Goal: Transaction & Acquisition: Purchase product/service

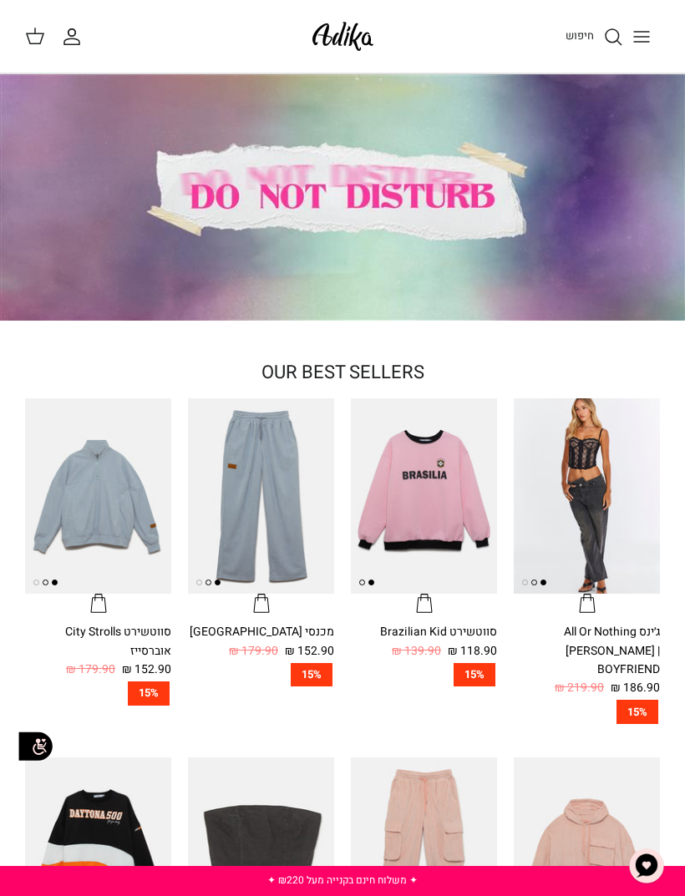
click at [644, 33] on icon "Toggle menu" at bounding box center [641, 37] width 20 height 20
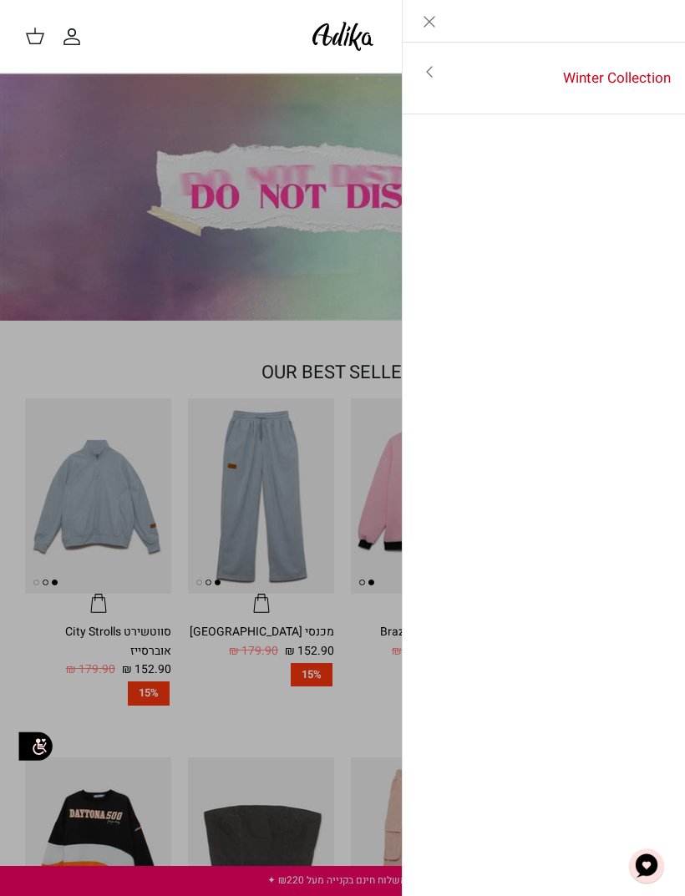
click at [435, 17] on icon "Close" at bounding box center [429, 22] width 20 height 20
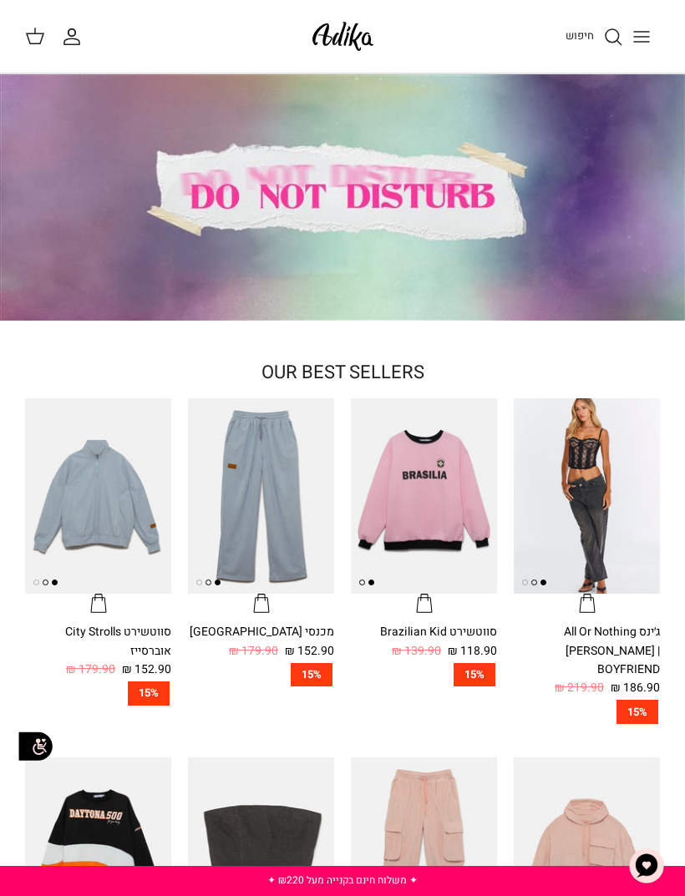
click at [609, 29] on circle "חיפוש" at bounding box center [611, 35] width 13 height 13
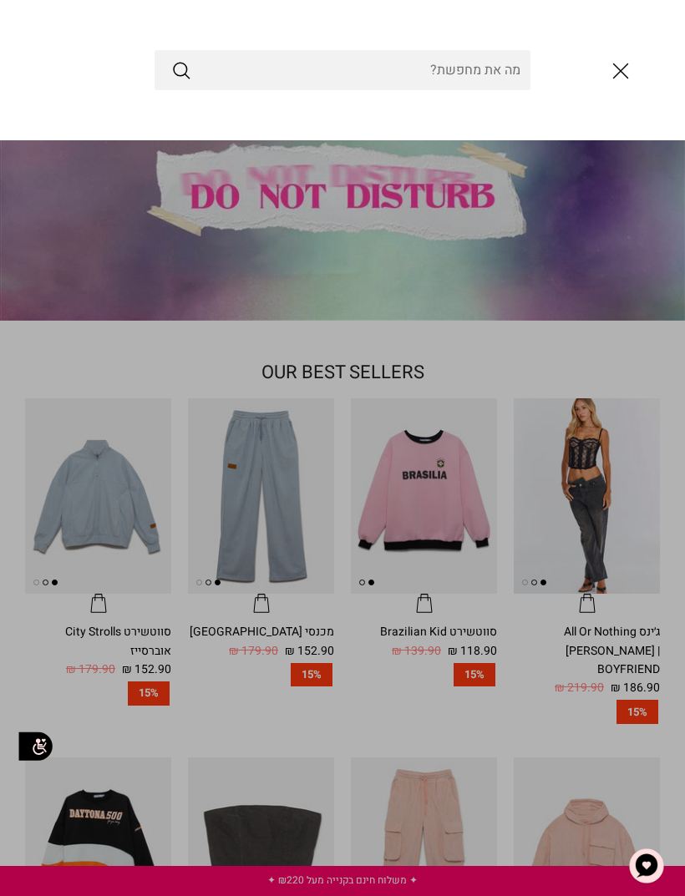
click at [498, 73] on input "Search Store" at bounding box center [342, 70] width 376 height 40
type input "תיק"
click at [181, 70] on button "Submit" at bounding box center [181, 70] width 20 height 22
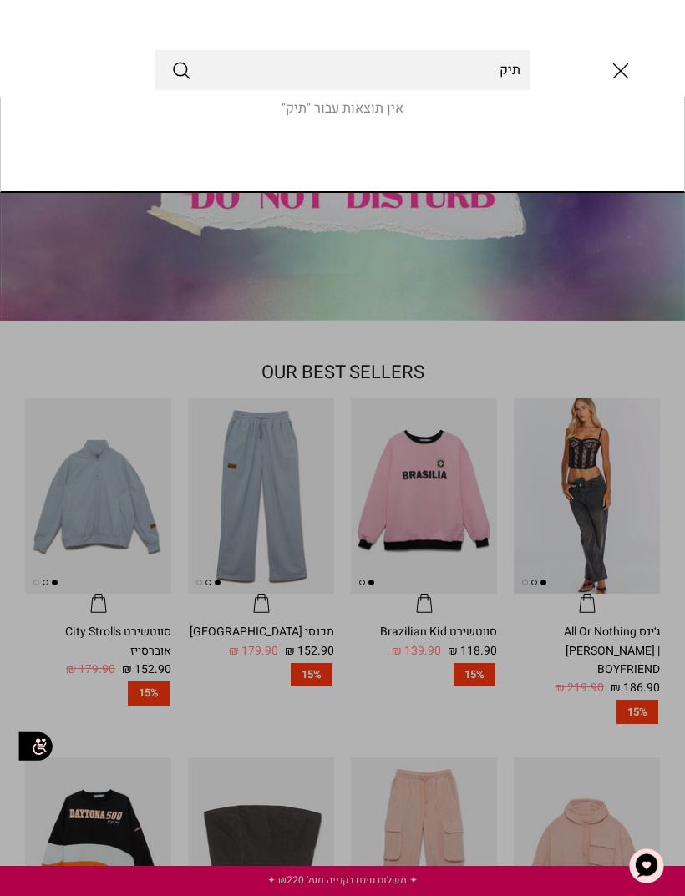
click at [599, 242] on link "Toggle menu" at bounding box center [342, 448] width 685 height 896
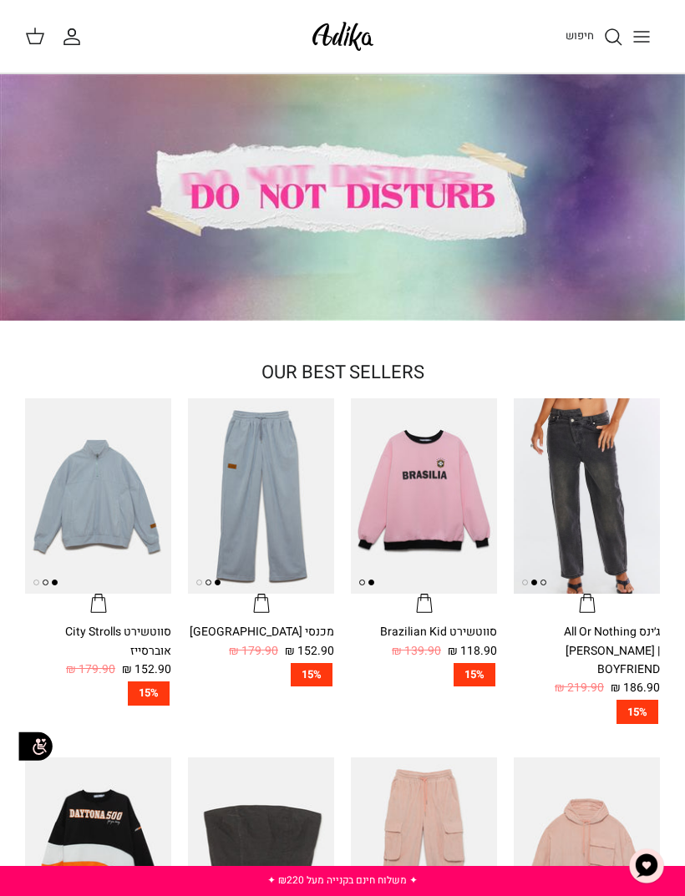
click at [650, 38] on icon "Toggle menu" at bounding box center [641, 37] width 20 height 20
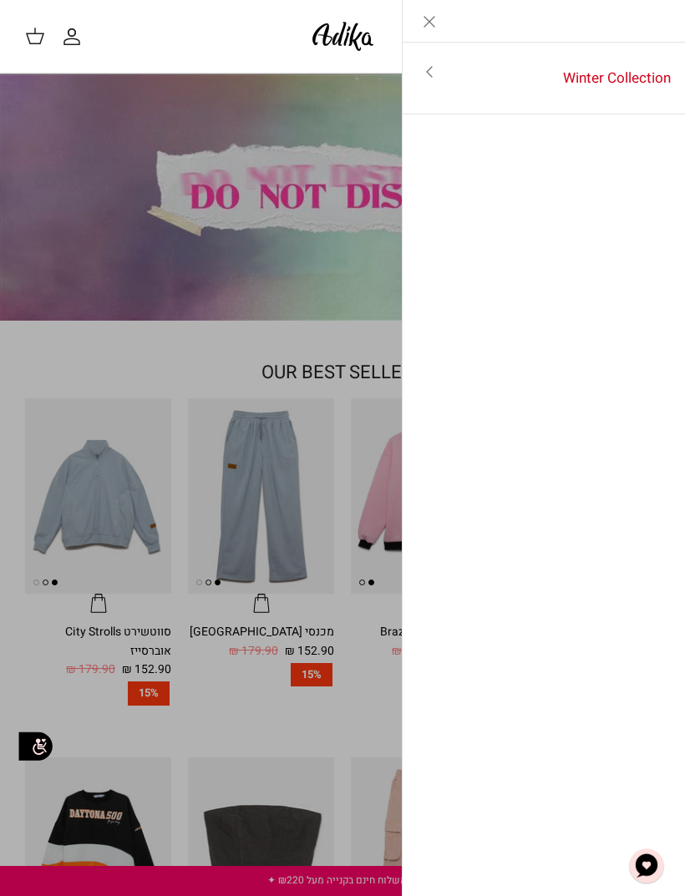
click at [643, 72] on link "Winter Collection" at bounding box center [571, 79] width 230 height 52
click at [655, 68] on link "לכל הפריטים" at bounding box center [544, 73] width 266 height 42
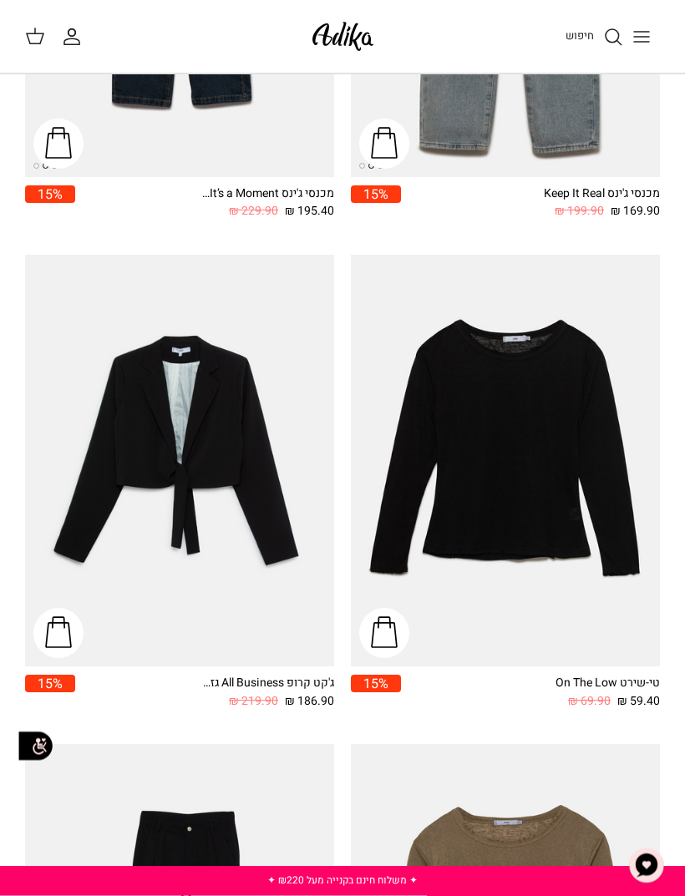
scroll to position [3912, 0]
